Goal: Task Accomplishment & Management: Use online tool/utility

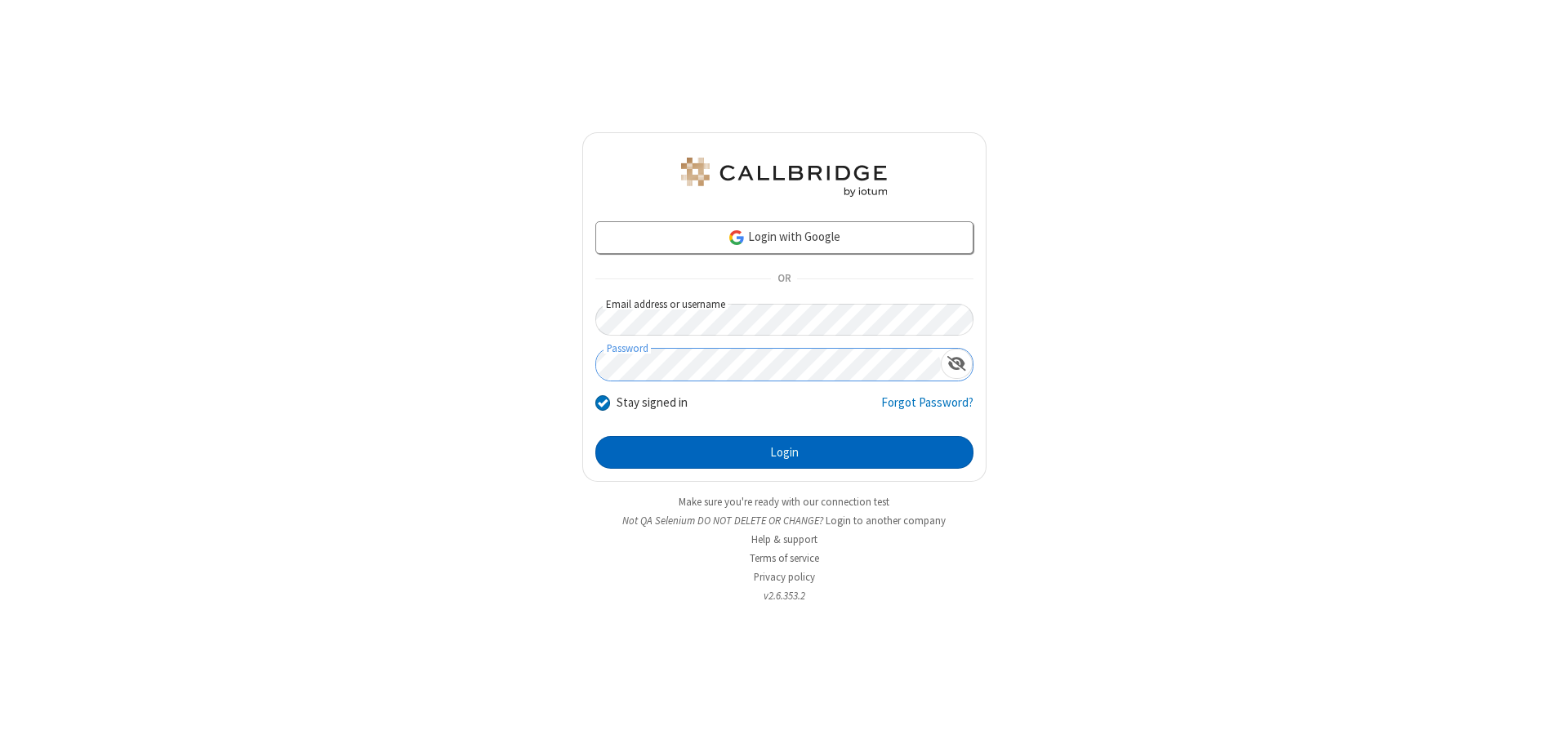
click at [784, 452] on button "Login" at bounding box center [785, 453] width 378 height 33
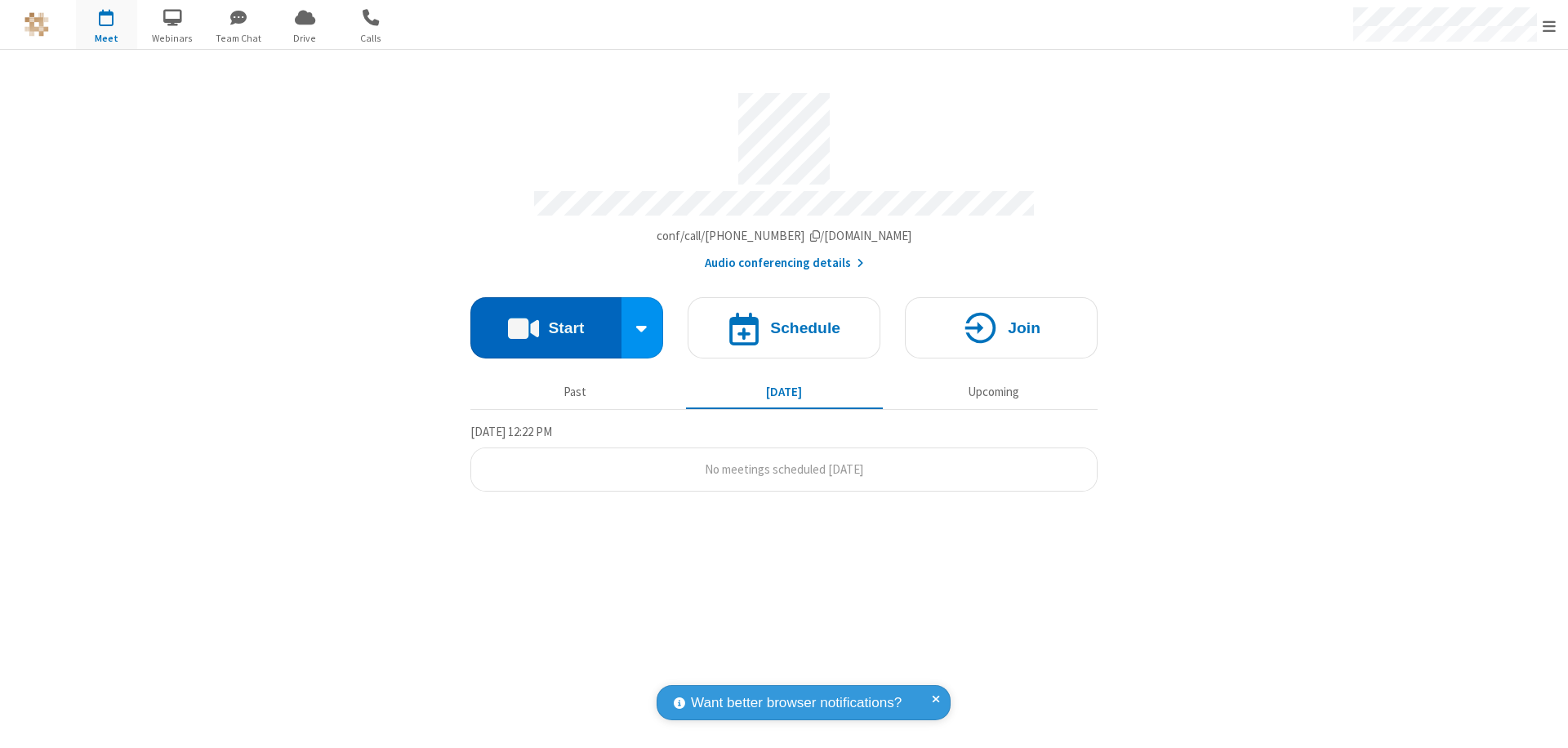
click at [545, 320] on button "Start" at bounding box center [545, 327] width 151 height 61
